Goal: Information Seeking & Learning: Learn about a topic

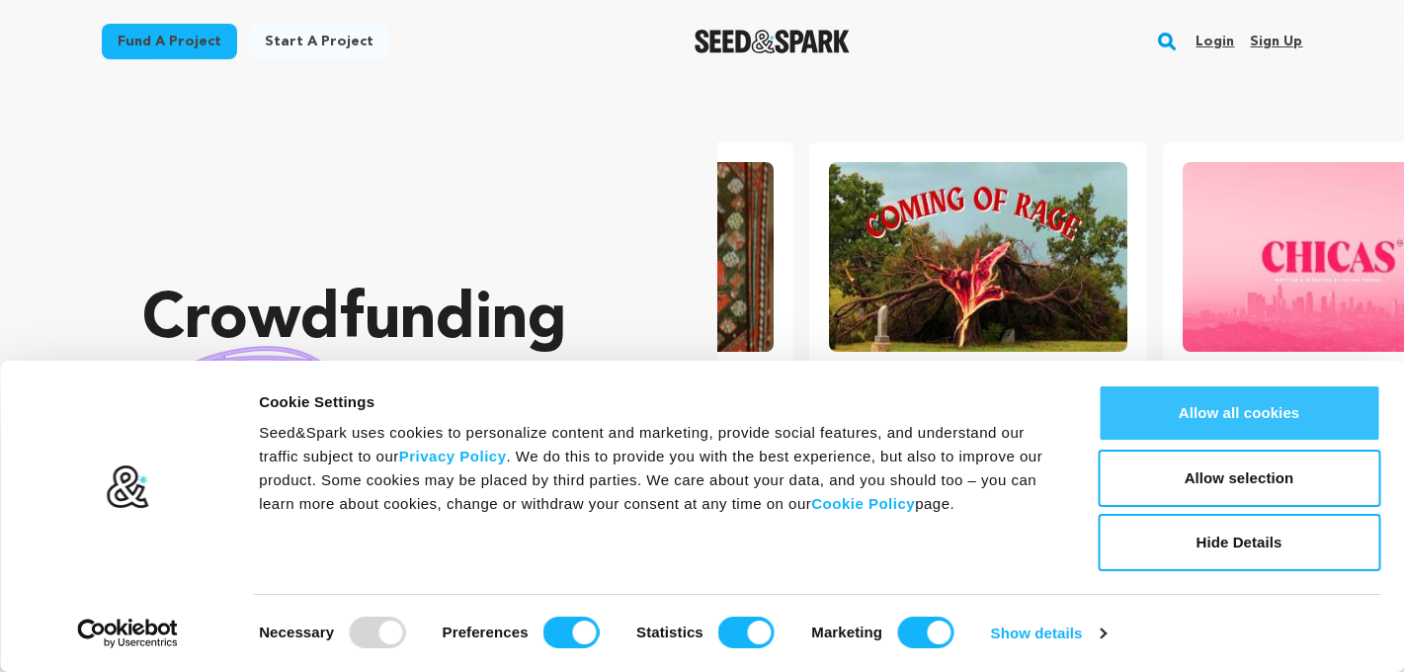
click at [1240, 413] on button "Allow all cookies" at bounding box center [1238, 412] width 283 height 57
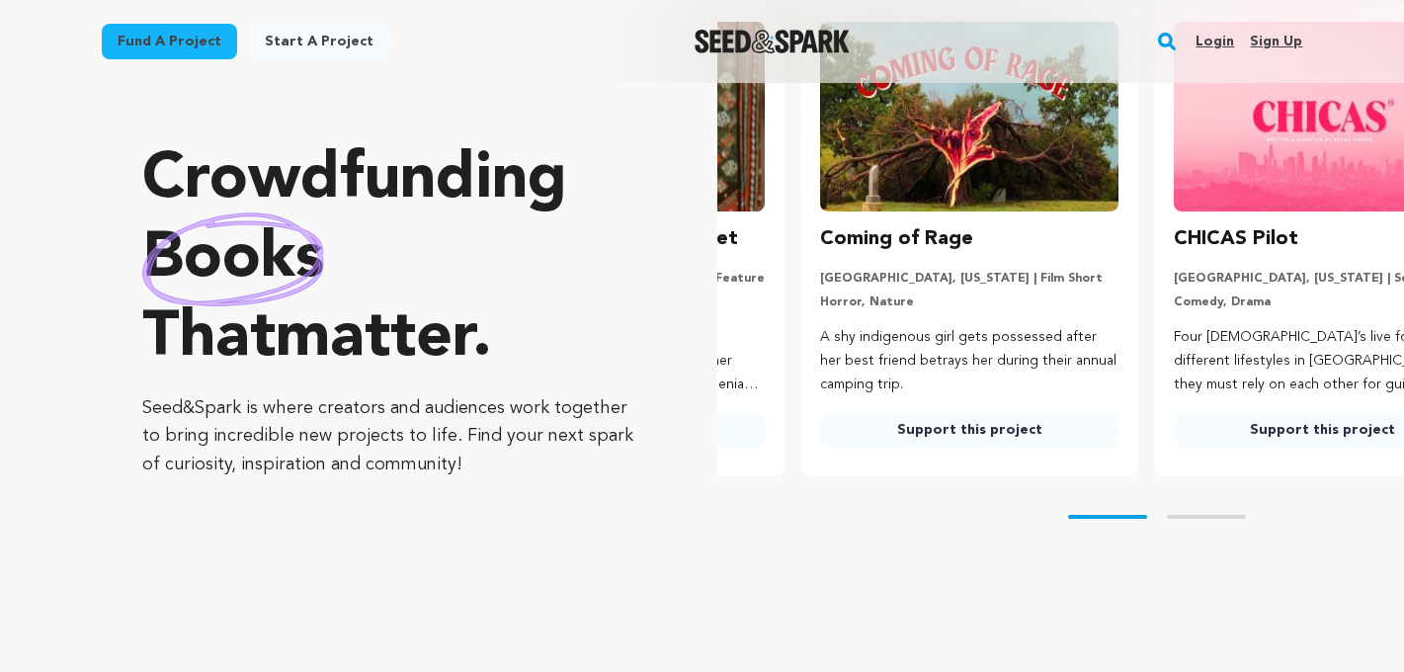
scroll to position [0, 369]
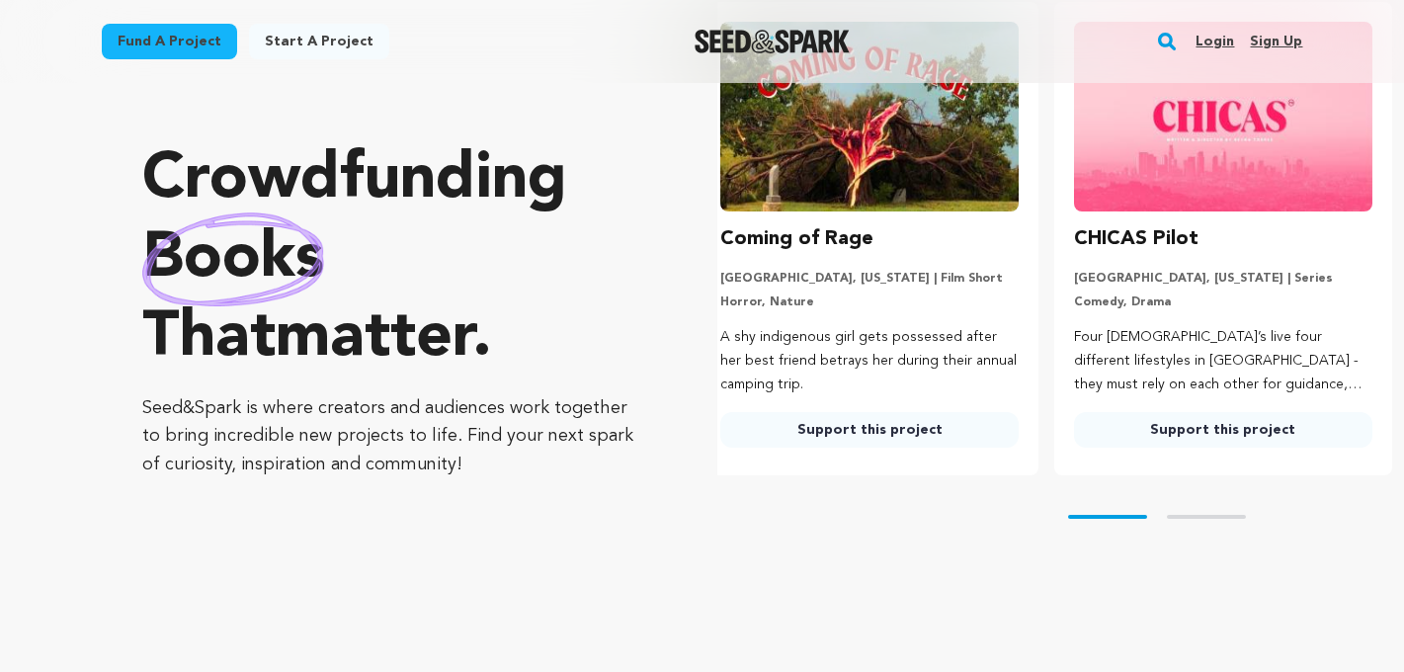
click at [1173, 170] on img at bounding box center [1223, 117] width 298 height 190
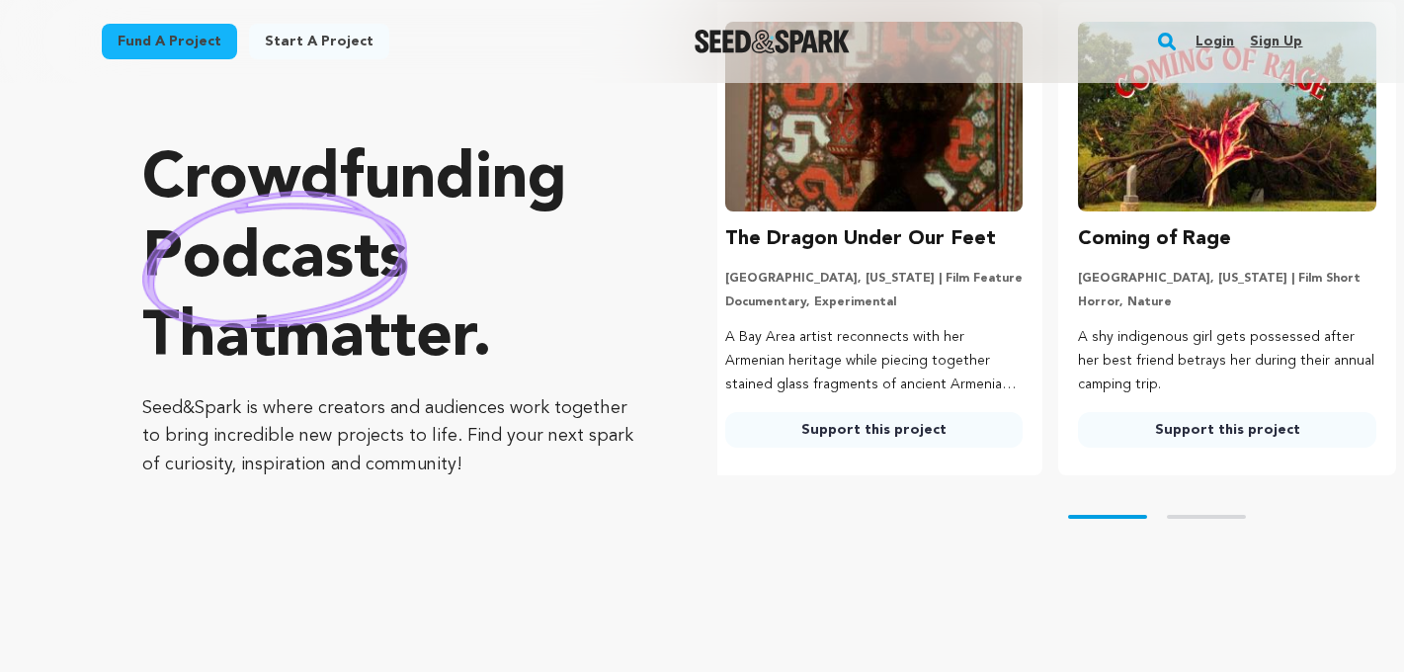
scroll to position [0, 0]
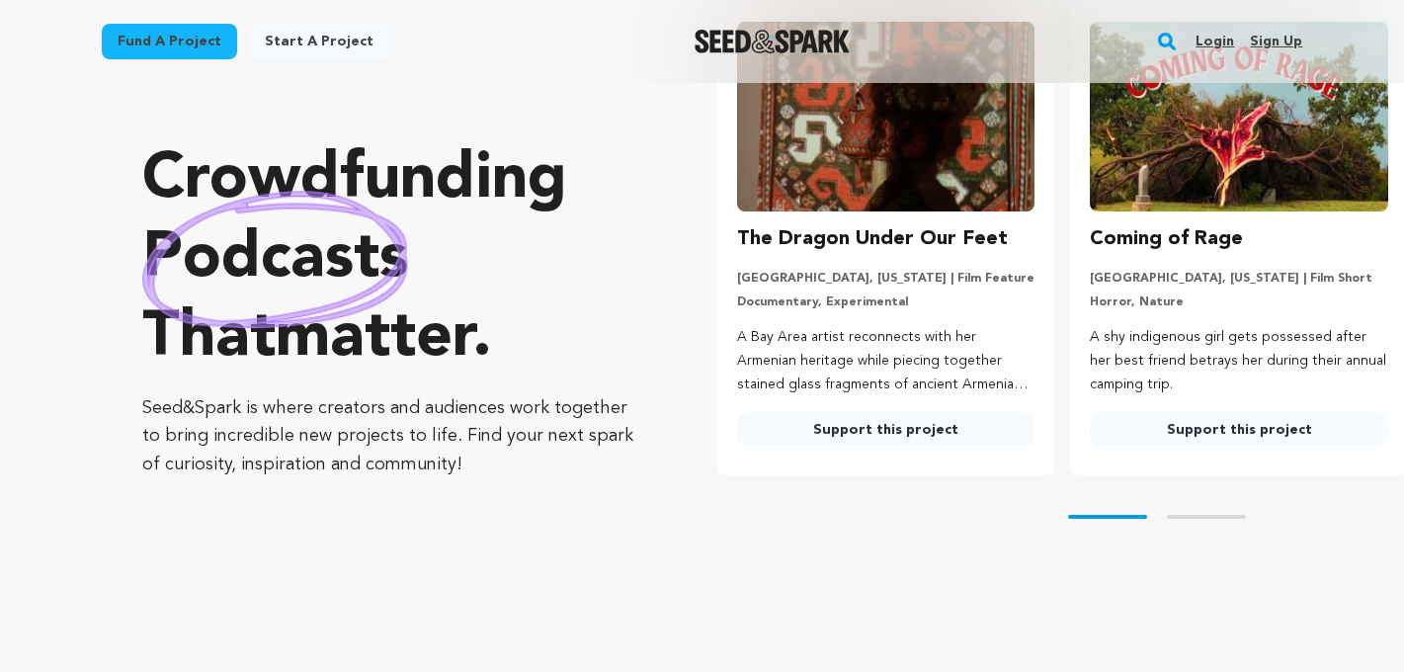
click at [1198, 430] on link "Support this project" at bounding box center [1239, 430] width 298 height 36
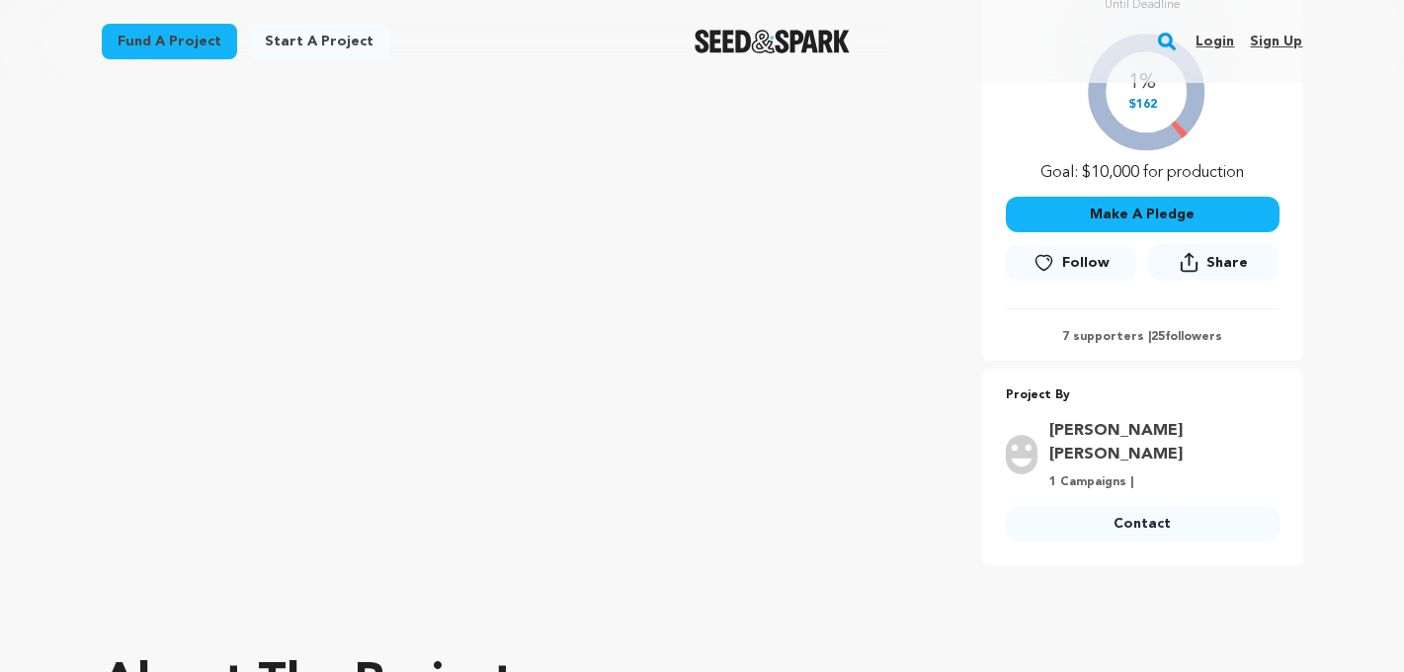
scroll to position [433, 0]
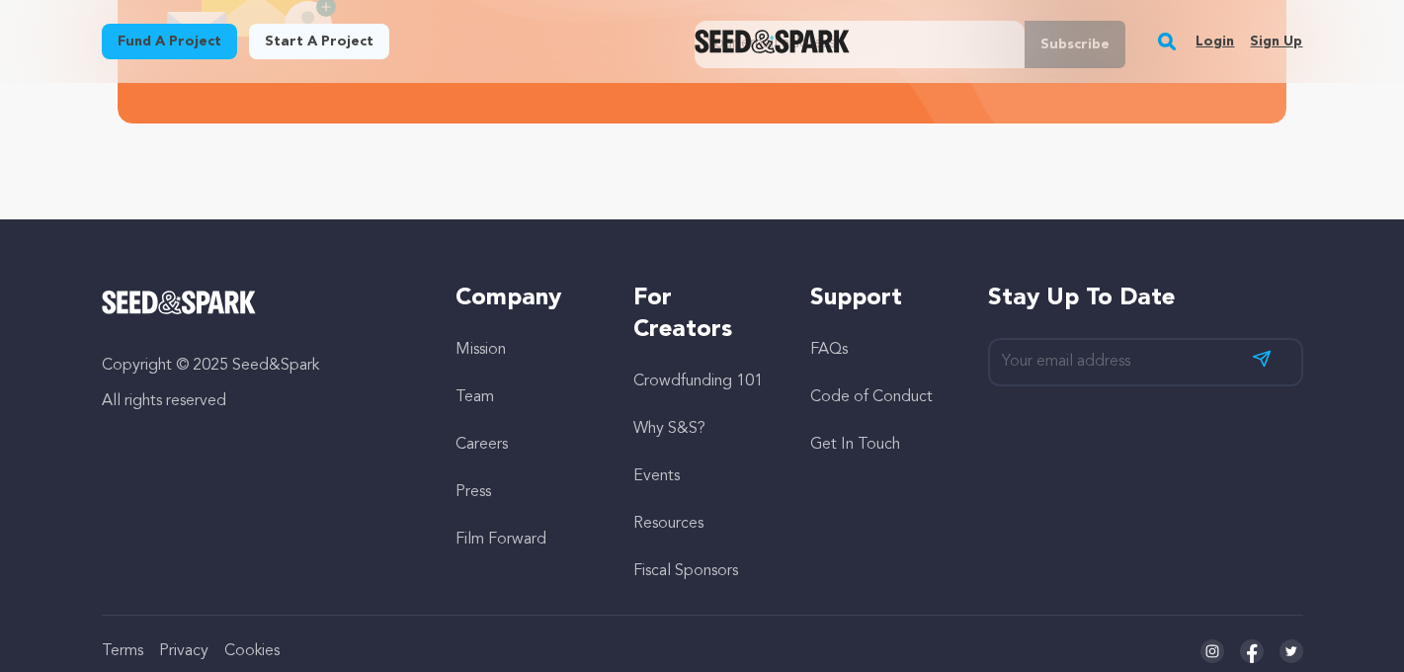
scroll to position [4441, 0]
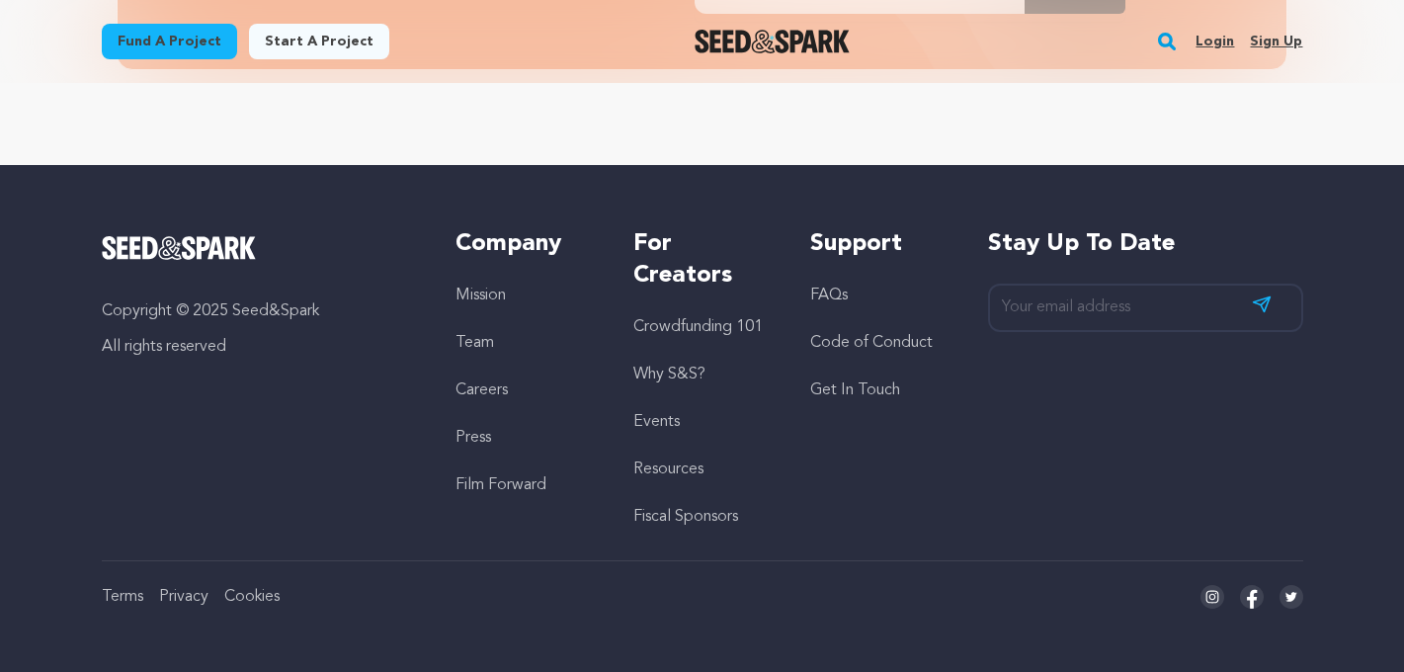
click at [694, 324] on link "Crowdfunding 101" at bounding box center [697, 327] width 129 height 16
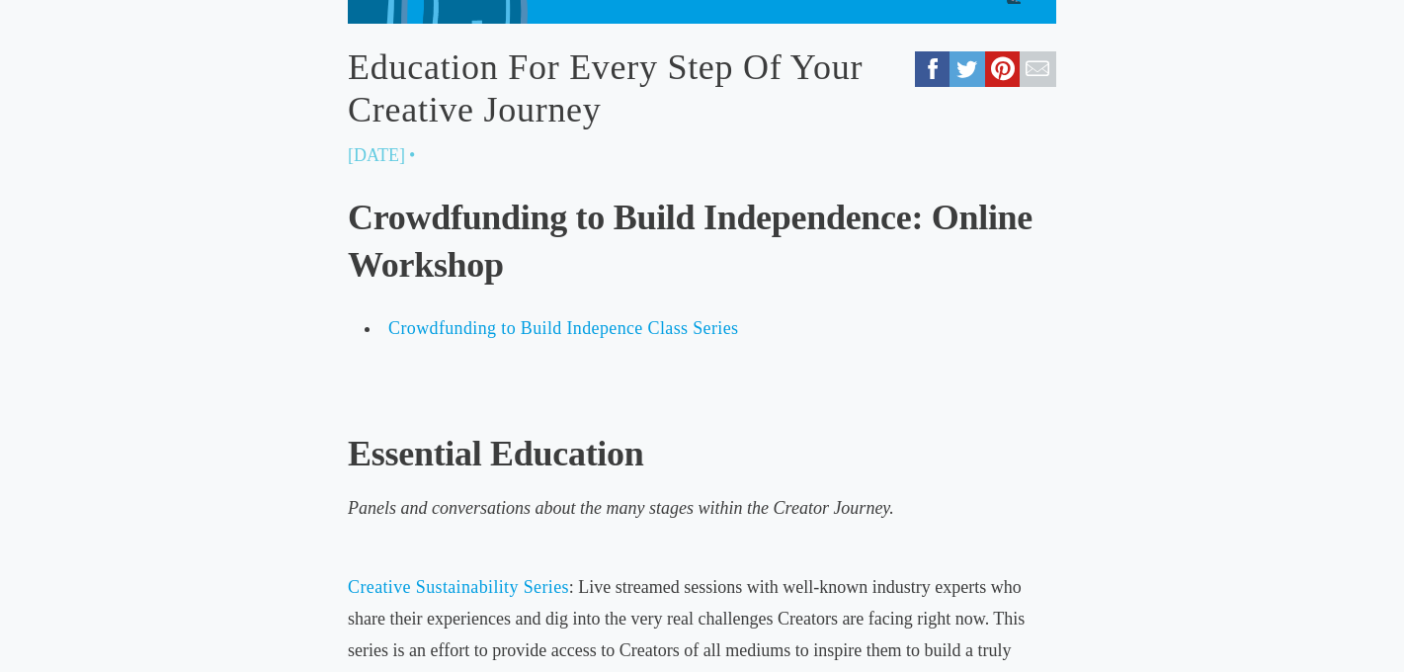
scroll to position [763, 0]
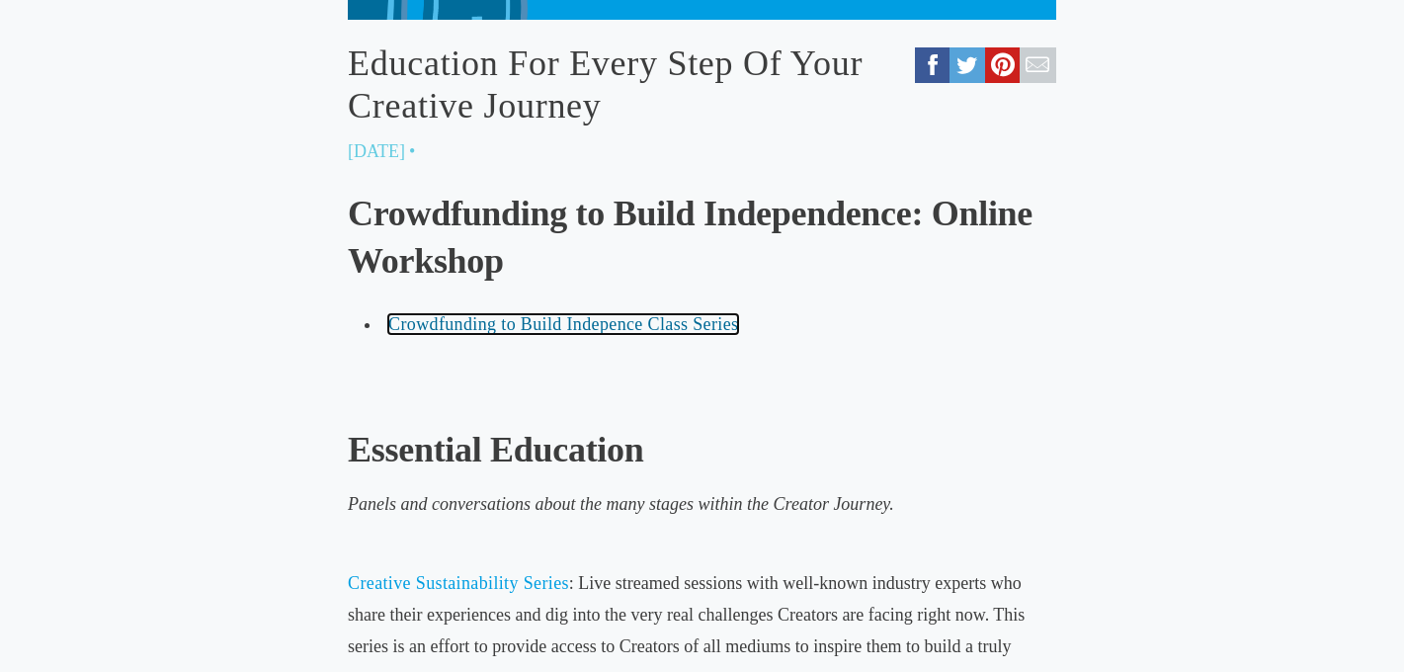
click at [683, 331] on span "Crowdfunding to Build Indepence Class Series" at bounding box center [563, 324] width 350 height 20
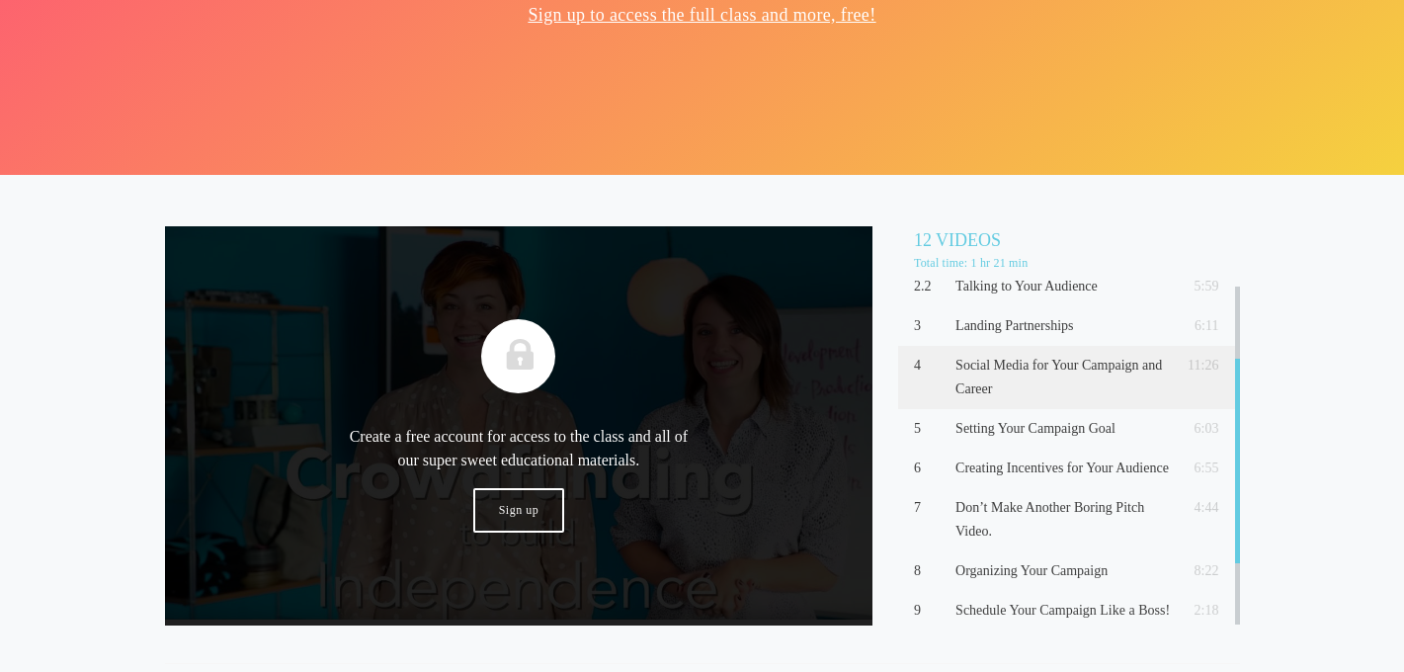
scroll to position [30, 0]
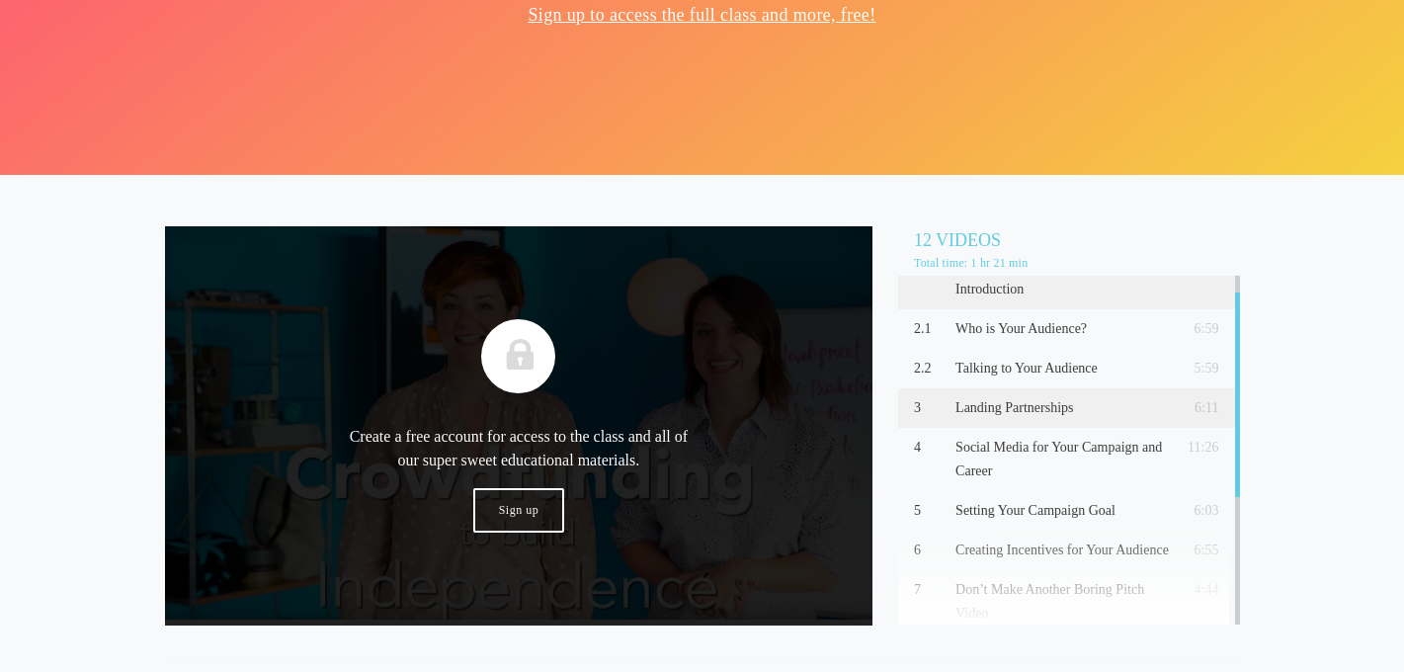
click at [1030, 397] on p "Landing Partnerships" at bounding box center [1062, 408] width 214 height 24
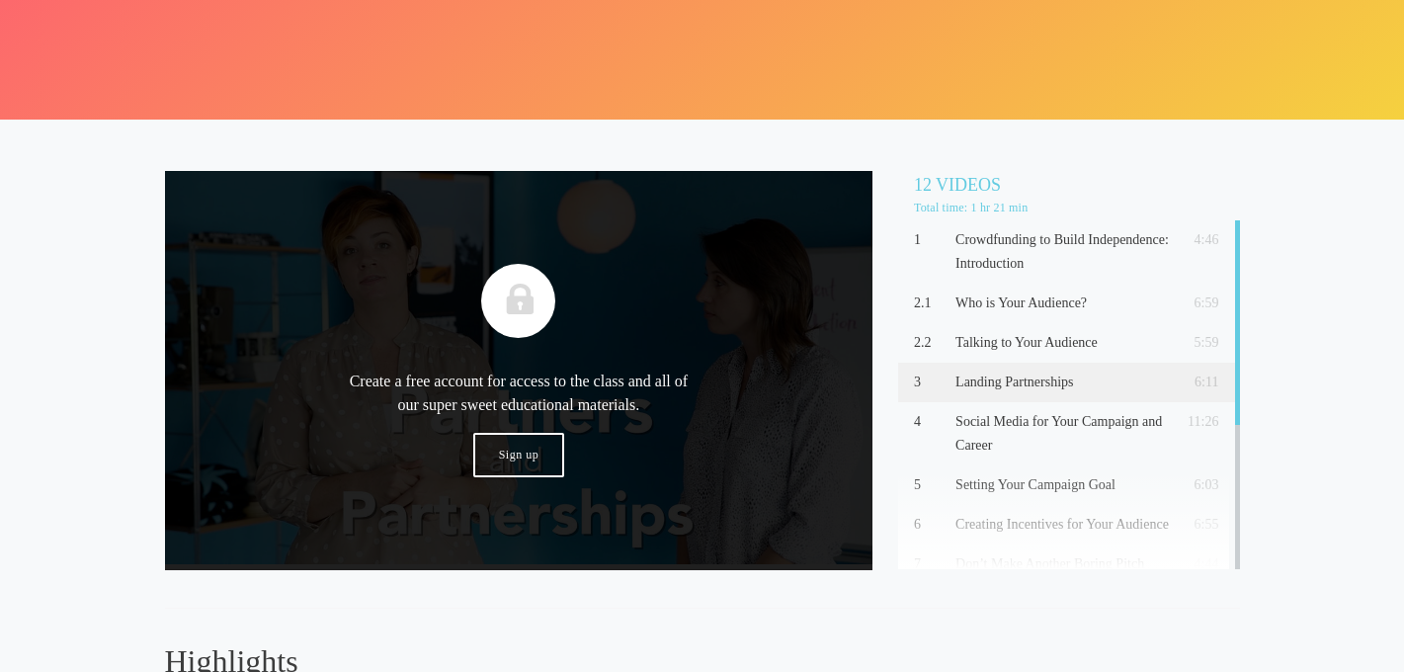
scroll to position [362, 0]
